Goal: Find specific page/section: Find specific page/section

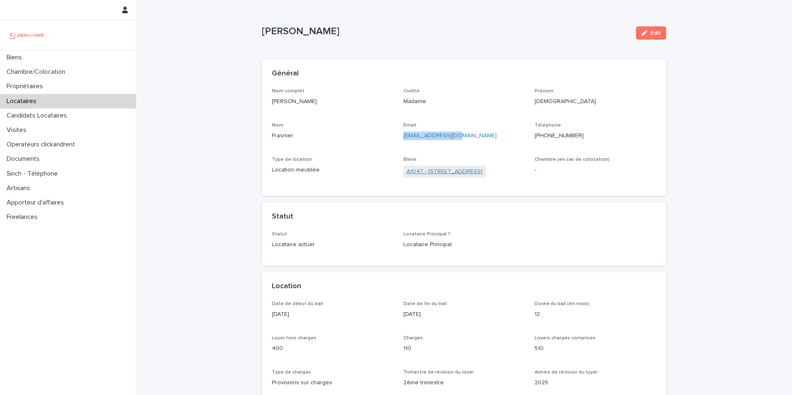
click at [436, 170] on link "A1047 - [STREET_ADDRESS]" at bounding box center [445, 171] width 76 height 9
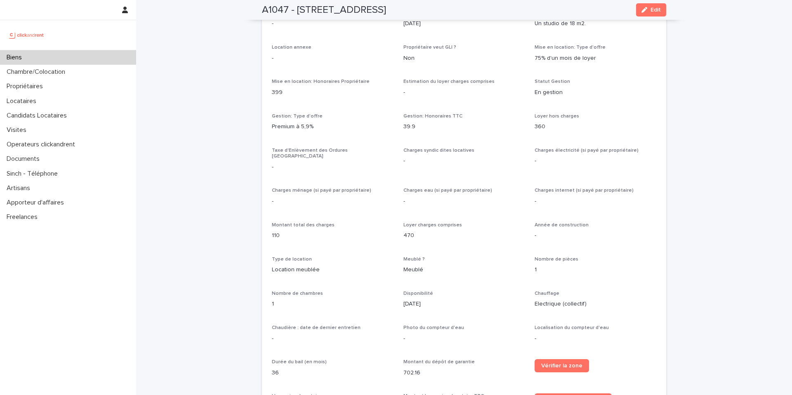
scroll to position [650, 0]
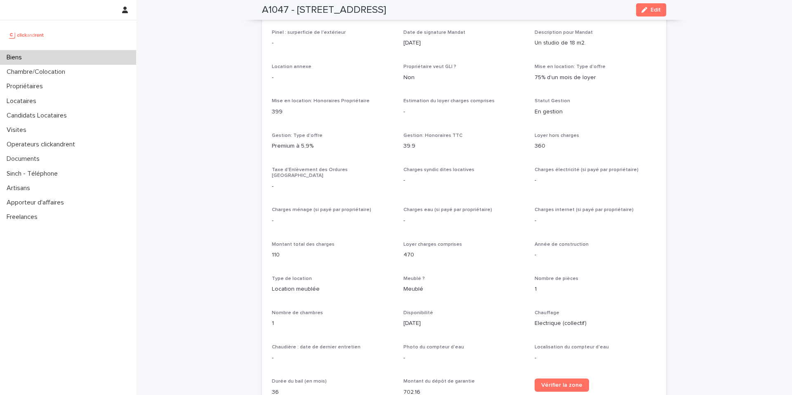
click at [480, 82] on div "Propriétaire veut GLI ? Non" at bounding box center [464, 76] width 122 height 24
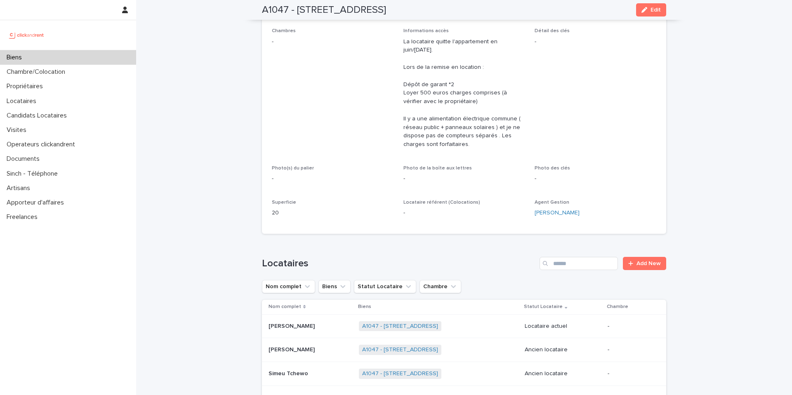
scroll to position [0, 0]
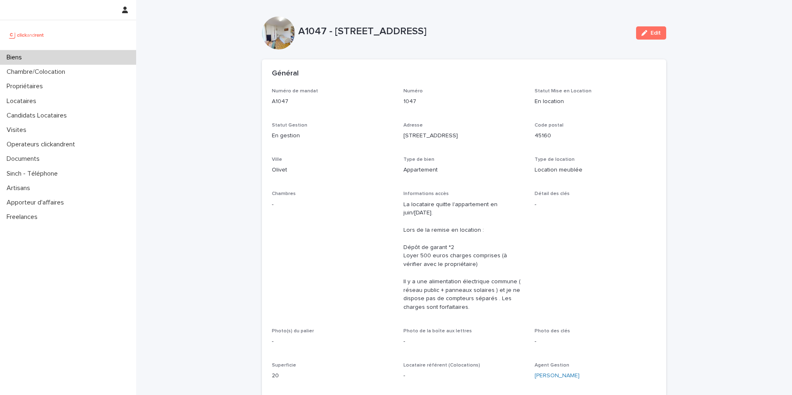
click at [513, 186] on div "Numéro de mandat A1047 Numéro 1047 Statut Mise en Location En location Statut G…" at bounding box center [464, 237] width 384 height 299
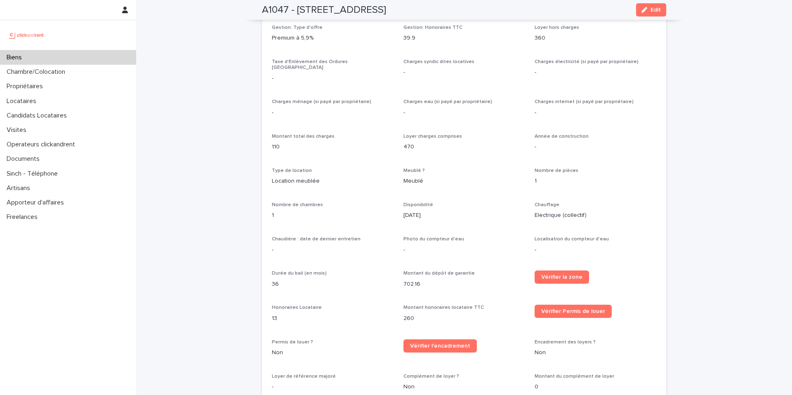
scroll to position [759, 0]
drag, startPoint x: 405, startPoint y: 140, endPoint x: 398, endPoint y: 144, distance: 7.9
click at [398, 144] on div "Opérateur commercial [PERSON_NAME] Opérateur opérationnel [PERSON_NAME] Proprié…" at bounding box center [464, 156] width 384 height 616
click at [473, 133] on p "Loyer charges comprises" at bounding box center [464, 136] width 122 height 6
click at [467, 125] on div "Opérateur commercial [PERSON_NAME] Opérateur opérationnel [PERSON_NAME] Proprié…" at bounding box center [464, 156] width 384 height 616
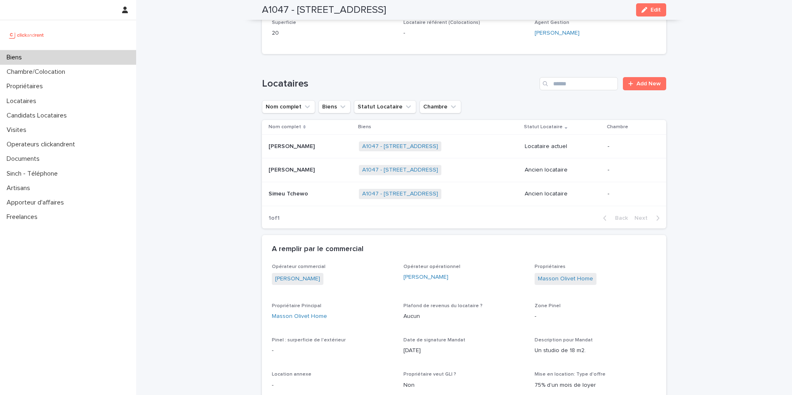
scroll to position [345, 0]
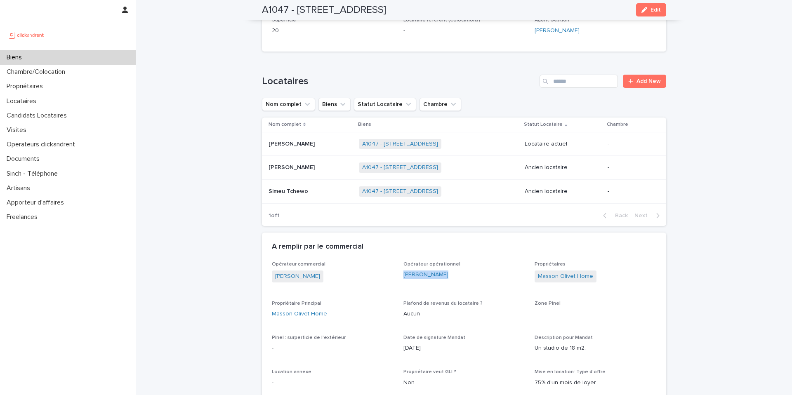
drag, startPoint x: 445, startPoint y: 275, endPoint x: 401, endPoint y: 277, distance: 43.3
copy link "[PERSON_NAME]"
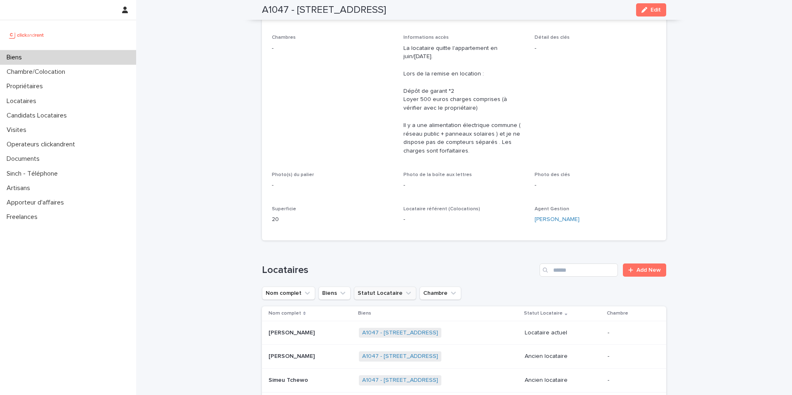
scroll to position [0, 0]
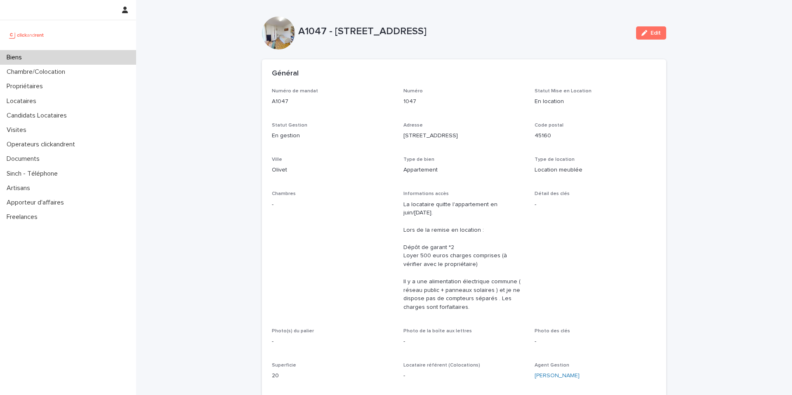
click at [381, 31] on p "A1047 - [STREET_ADDRESS]" at bounding box center [463, 32] width 331 height 12
copy div "A1047 - [STREET_ADDRESS] Edit Sorry, there was an error saving your record. Ple…"
